Goal: Transaction & Acquisition: Purchase product/service

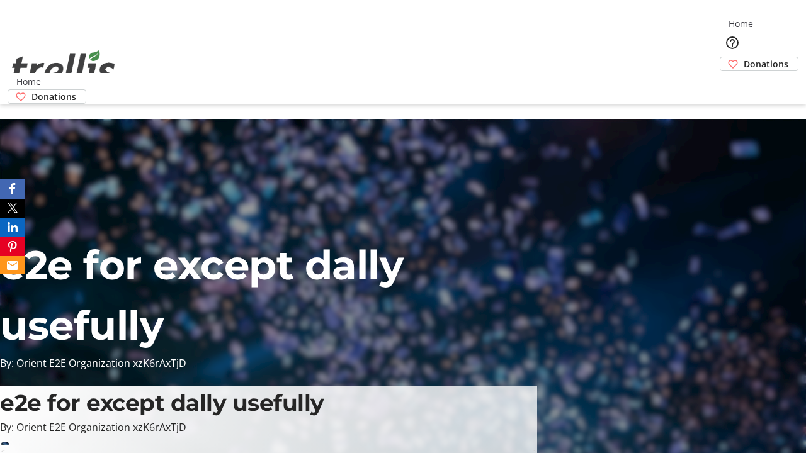
click at [743, 57] on span "Donations" at bounding box center [765, 63] width 45 height 13
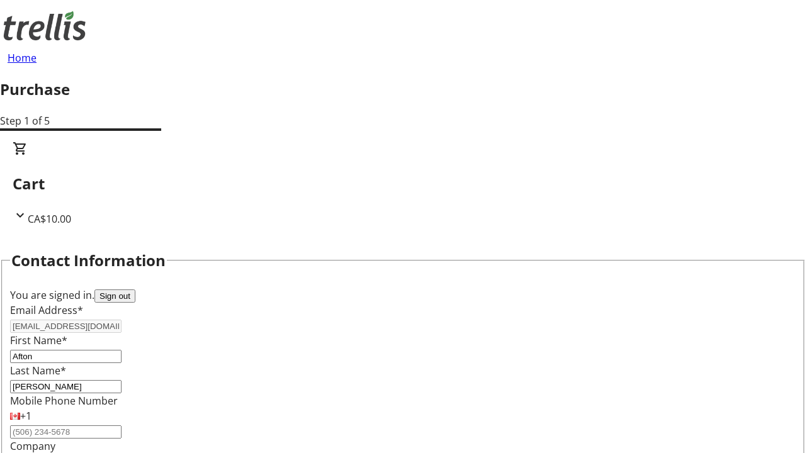
select select "CA"
type input "[STREET_ADDRESS][PERSON_NAME]"
type input "Kelowna"
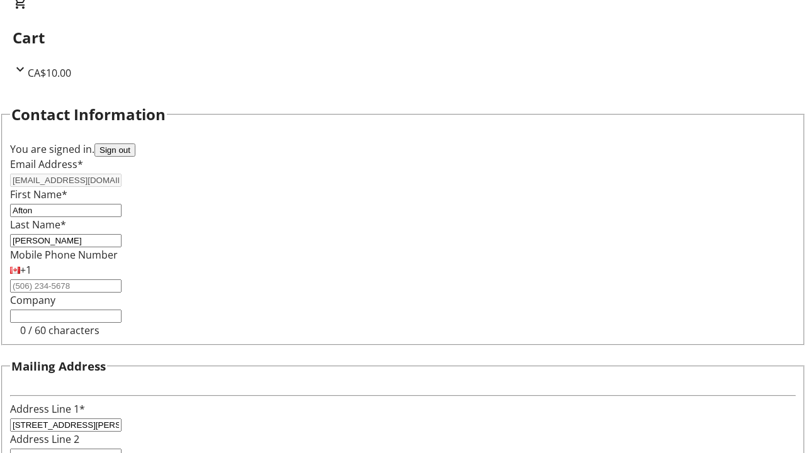
select select "BC"
type input "Kelowna"
type input "V1Y 0C2"
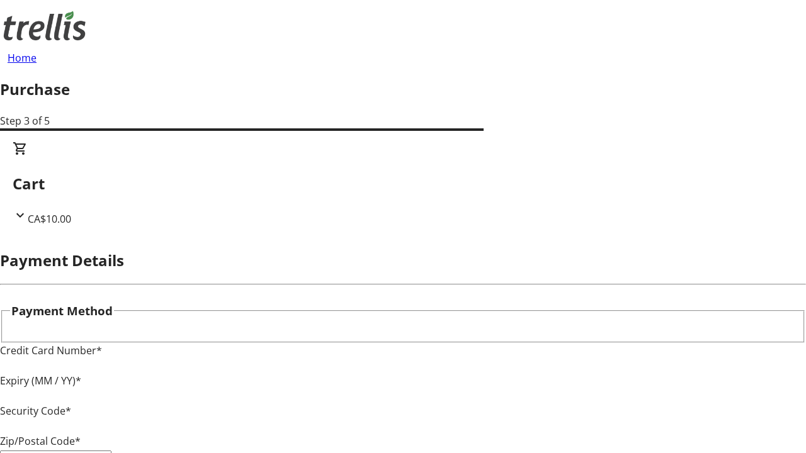
type input "V1Y 0C2"
